Goal: Complete application form

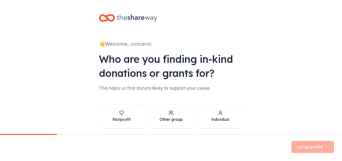
click at [173, 120] on div "Other group" at bounding box center [171, 119] width 23 height 6
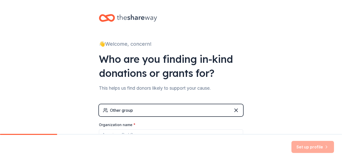
click at [275, 91] on div "👋 Welcome, concern! Who are you finding in-kind donations or grants for? This h…" at bounding box center [171, 97] width 342 height 195
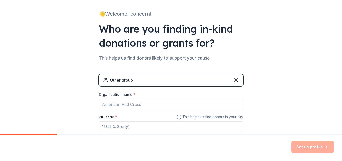
scroll to position [62, 0]
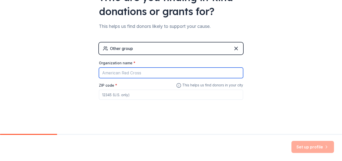
click at [193, 72] on input "Organization name *" at bounding box center [171, 72] width 144 height 11
type input "[DEMOGRAPHIC_DATA][GEOGRAPHIC_DATA]"
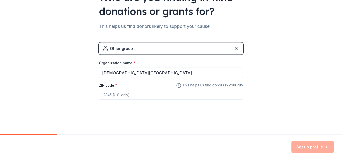
click at [185, 91] on input "ZIP code *" at bounding box center [171, 95] width 144 height 10
type input "256"
click at [263, 108] on div "👋 Welcome, concern! Who are you finding in-kind donations or grants for? This h…" at bounding box center [171, 35] width 342 height 195
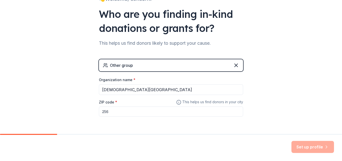
scroll to position [52, 0]
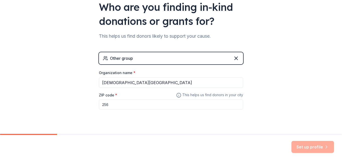
click at [306, 147] on div "Set up profile" at bounding box center [313, 147] width 43 height 12
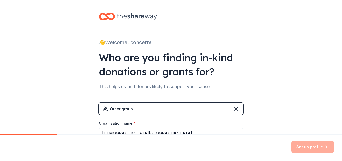
scroll to position [0, 0]
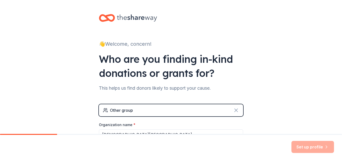
click at [236, 110] on icon at bounding box center [236, 110] width 6 height 6
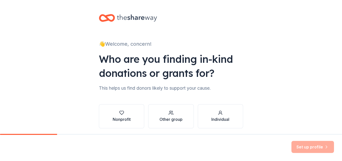
scroll to position [19, 0]
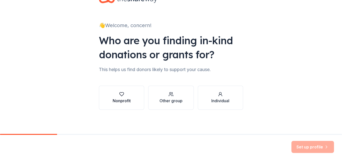
click at [124, 98] on div "Nonprofit" at bounding box center [122, 101] width 18 height 6
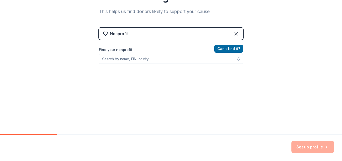
scroll to position [81, 0]
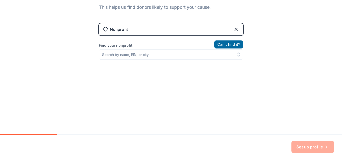
click at [139, 49] on div "Find your nonprofit" at bounding box center [171, 50] width 144 height 17
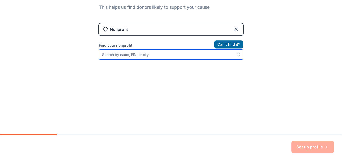
click at [139, 54] on input "Find your nonprofit" at bounding box center [171, 54] width 144 height 10
click at [238, 55] on icon "button" at bounding box center [239, 55] width 2 height 1
type input "[GEOGRAPHIC_DATA]"
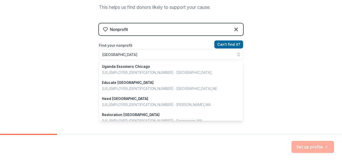
scroll to position [73, 0]
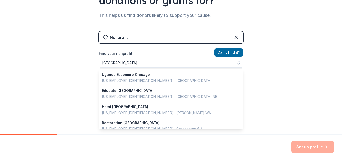
click at [242, 100] on div "👋 Welcome, concern! Who are you finding in-kind donations or grants for? This h…" at bounding box center [171, 34] width 160 height 214
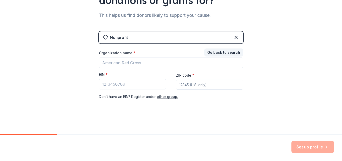
scroll to position [0, 0]
